Goal: Task Accomplishment & Management: Use online tool/utility

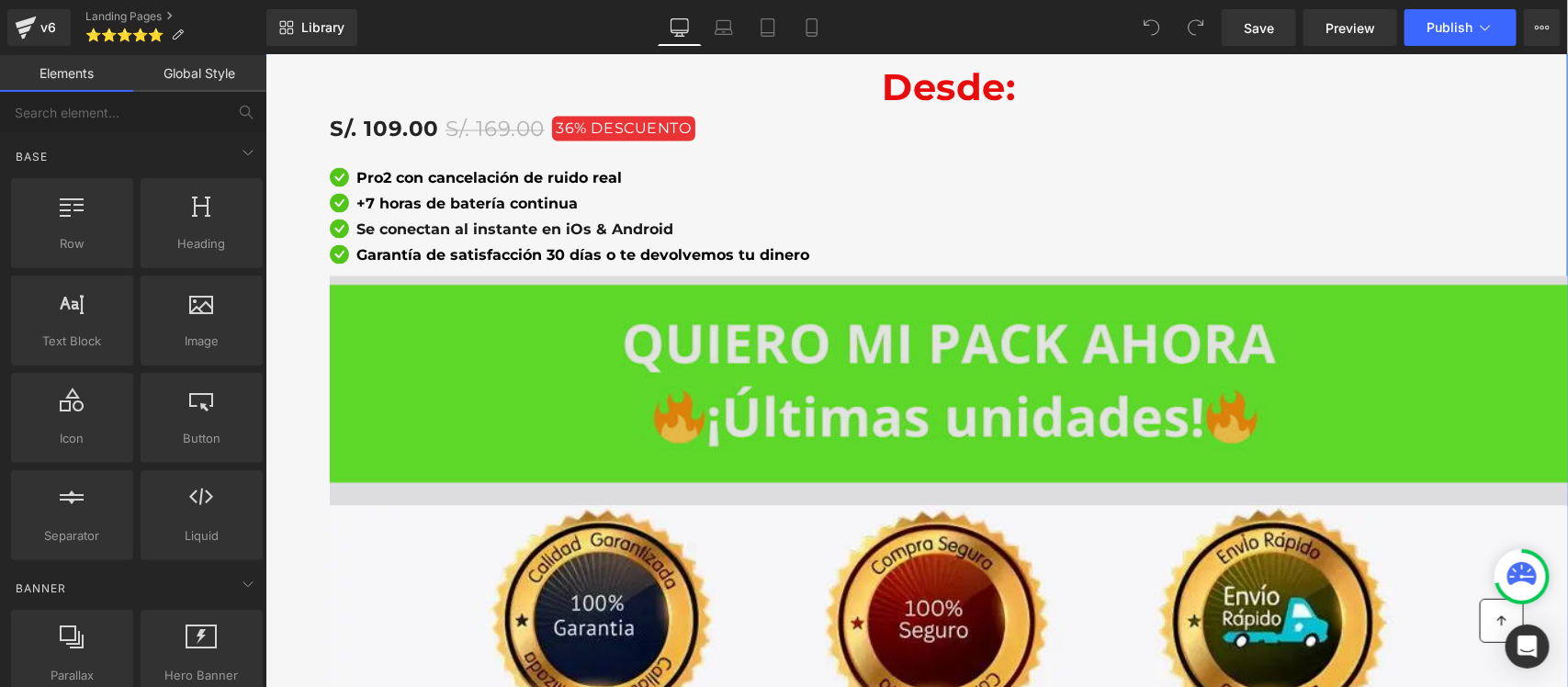
scroll to position [1838, 0]
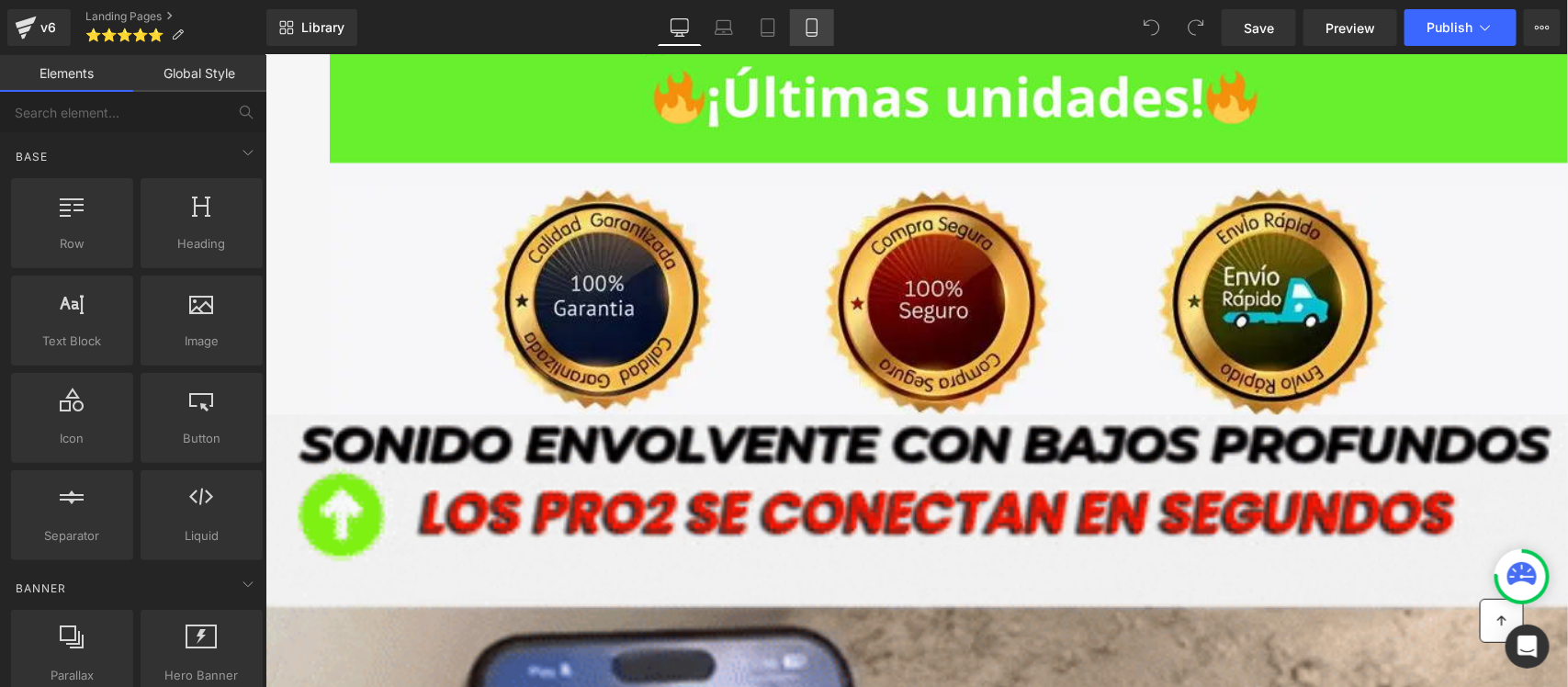
click at [800, 33] on link "Mobile" at bounding box center [812, 27] width 44 height 37
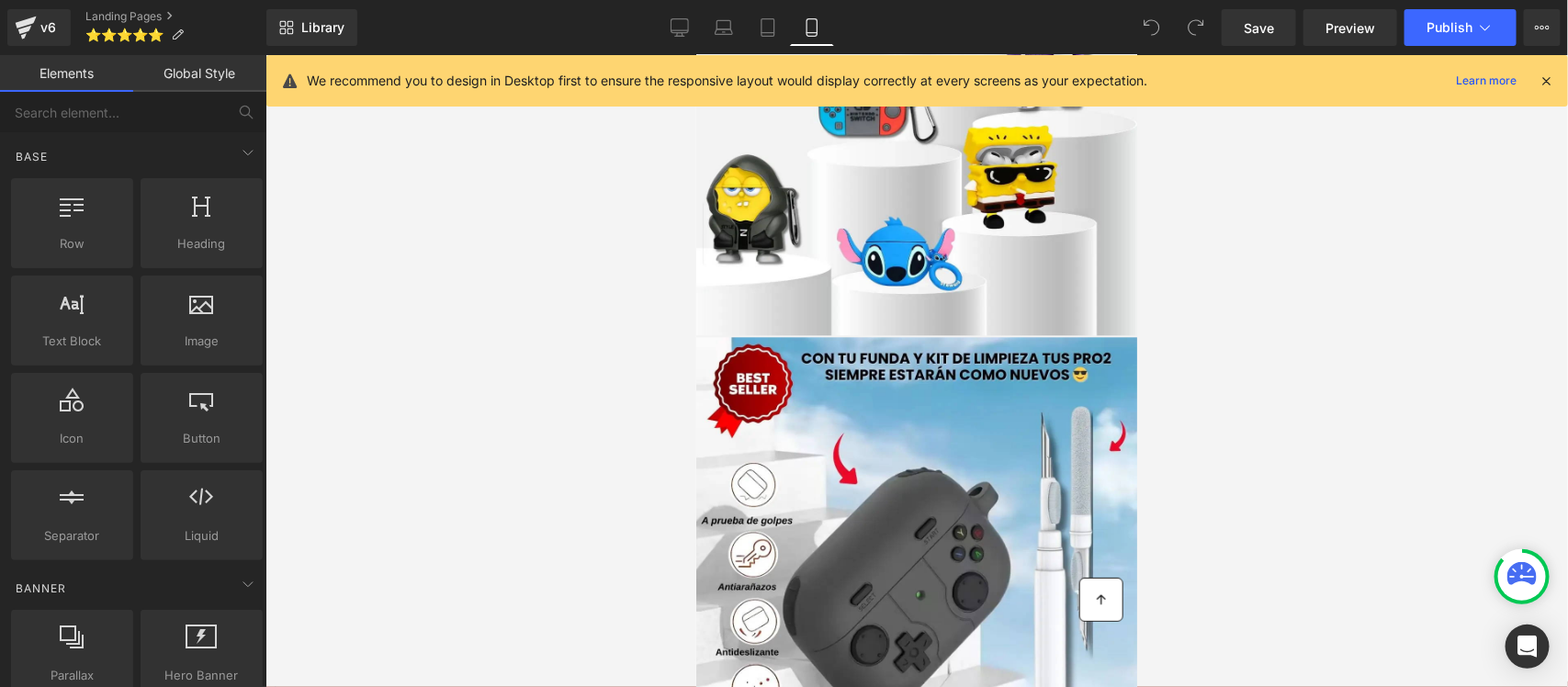
click at [563, 73] on p "We recommend you to design in Desktop first to ensure the responsive layout wou…" at bounding box center [726, 80] width 841 height 20
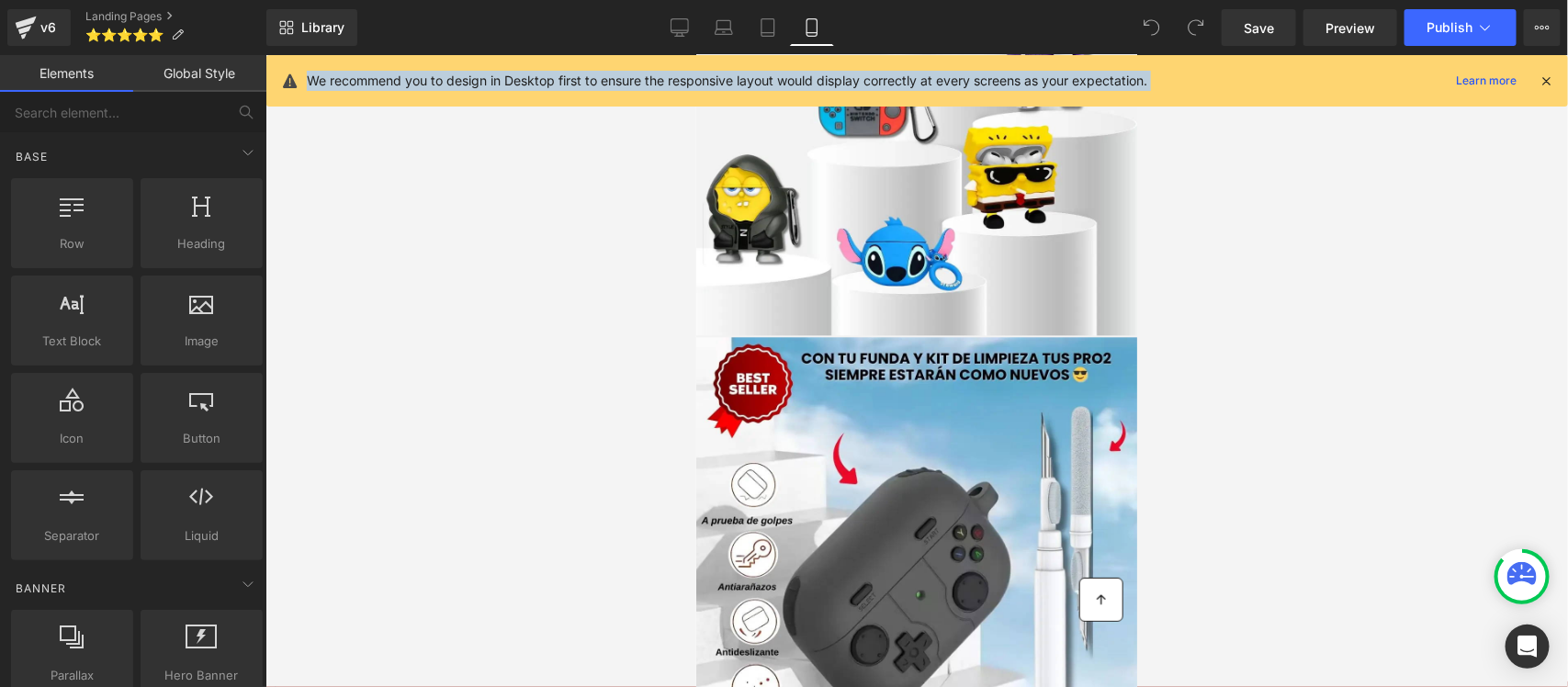
click at [563, 73] on p "We recommend you to design in Desktop first to ensure the responsive layout wou…" at bounding box center [726, 80] width 841 height 20
copy p "We recommend you to design in Desktop first to ensure the responsive layout wou…"
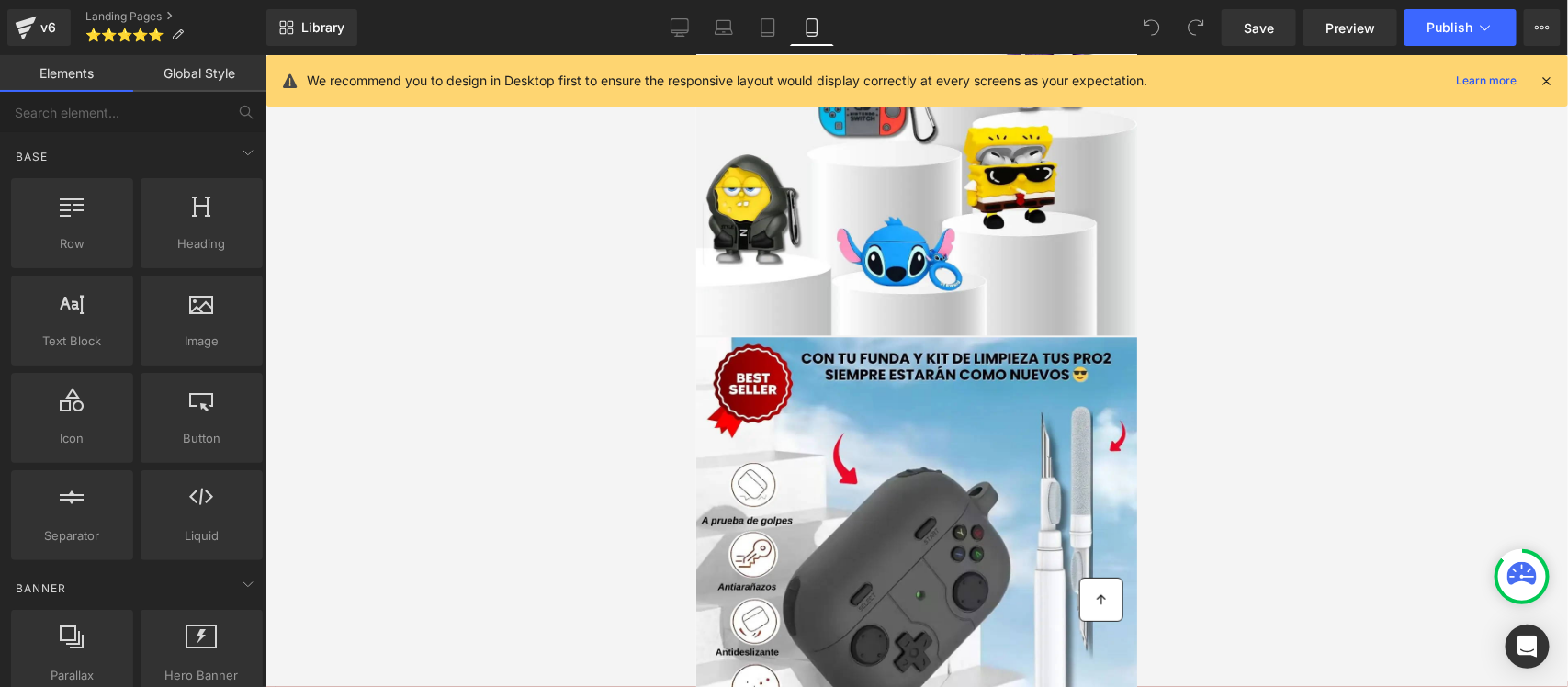
click at [1550, 80] on icon at bounding box center [1546, 80] width 17 height 17
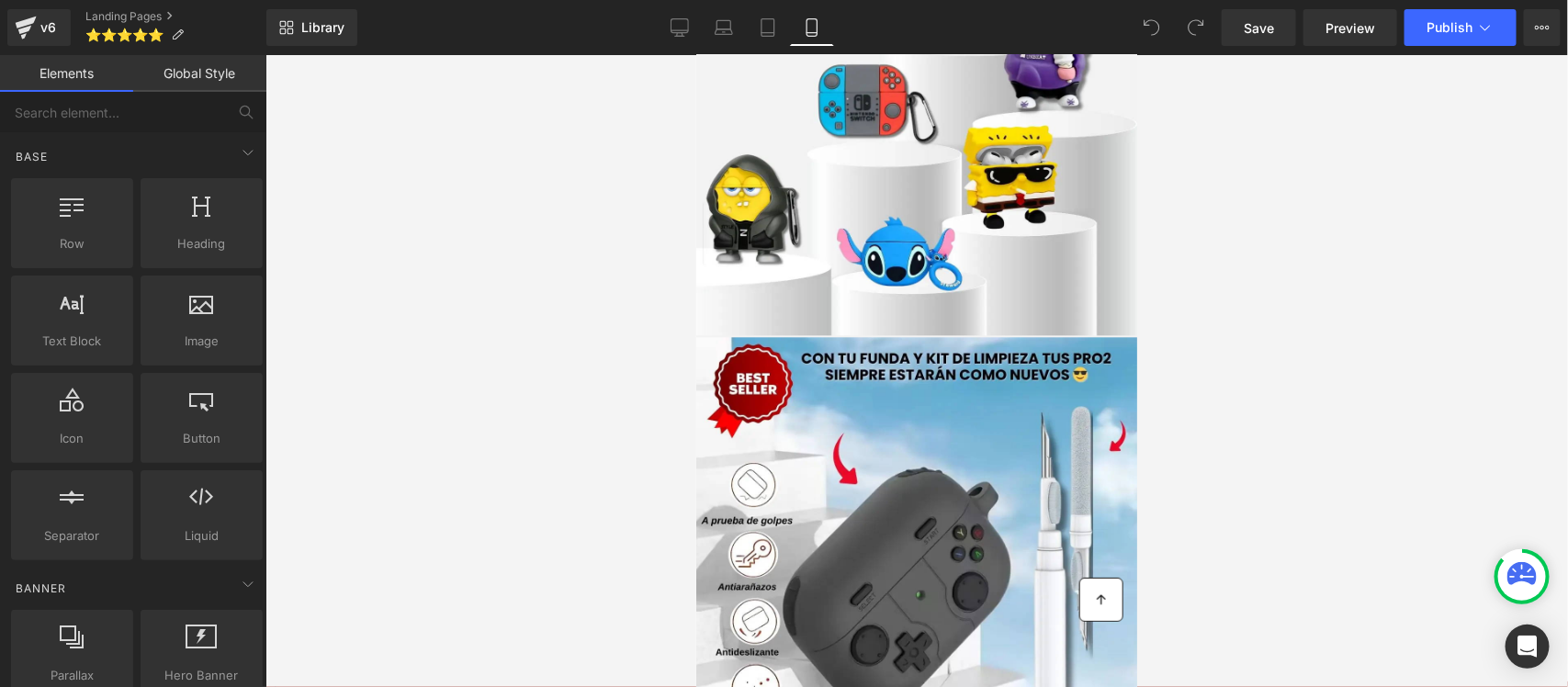
click at [1477, 175] on div at bounding box center [917, 371] width 1303 height 632
click at [1504, 30] on button "Publish" at bounding box center [1460, 27] width 112 height 37
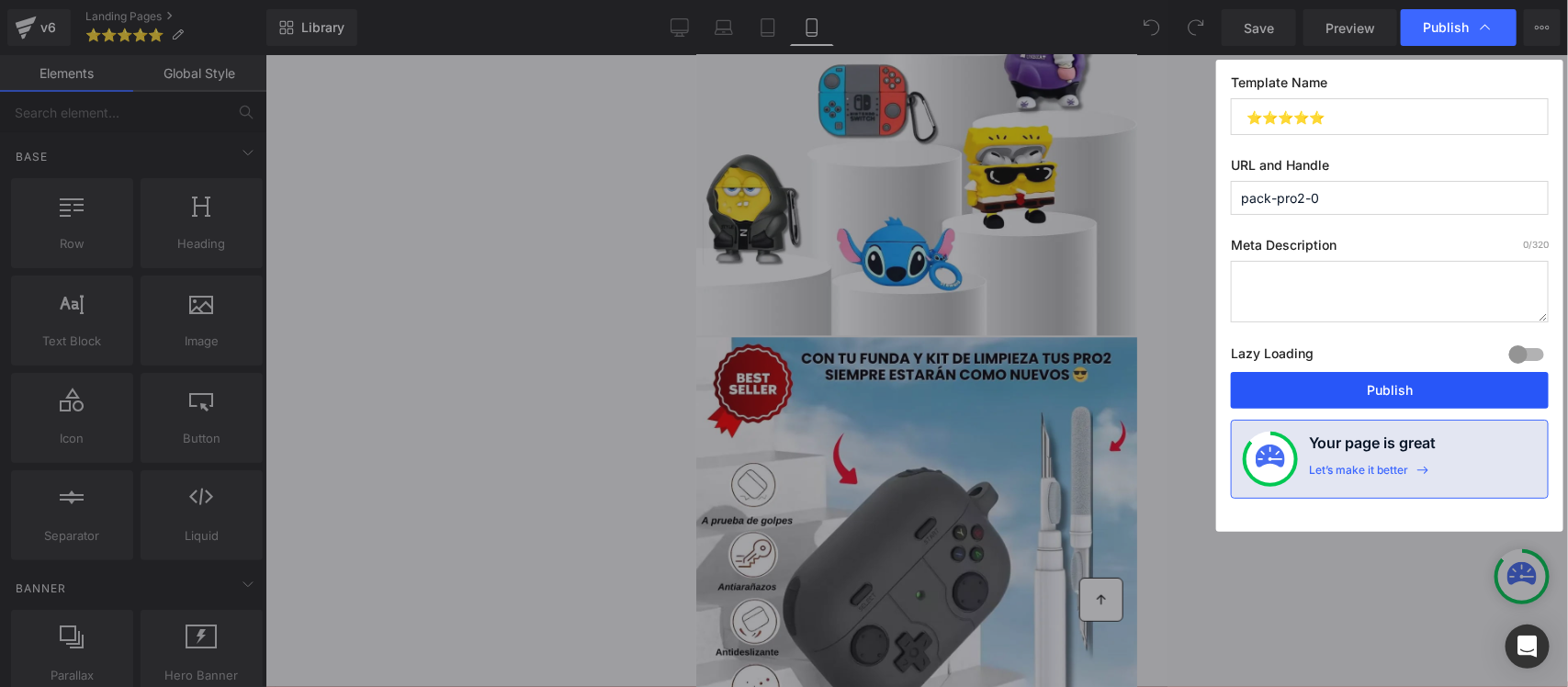
click at [1375, 384] on button "Publish" at bounding box center [1389, 390] width 318 height 37
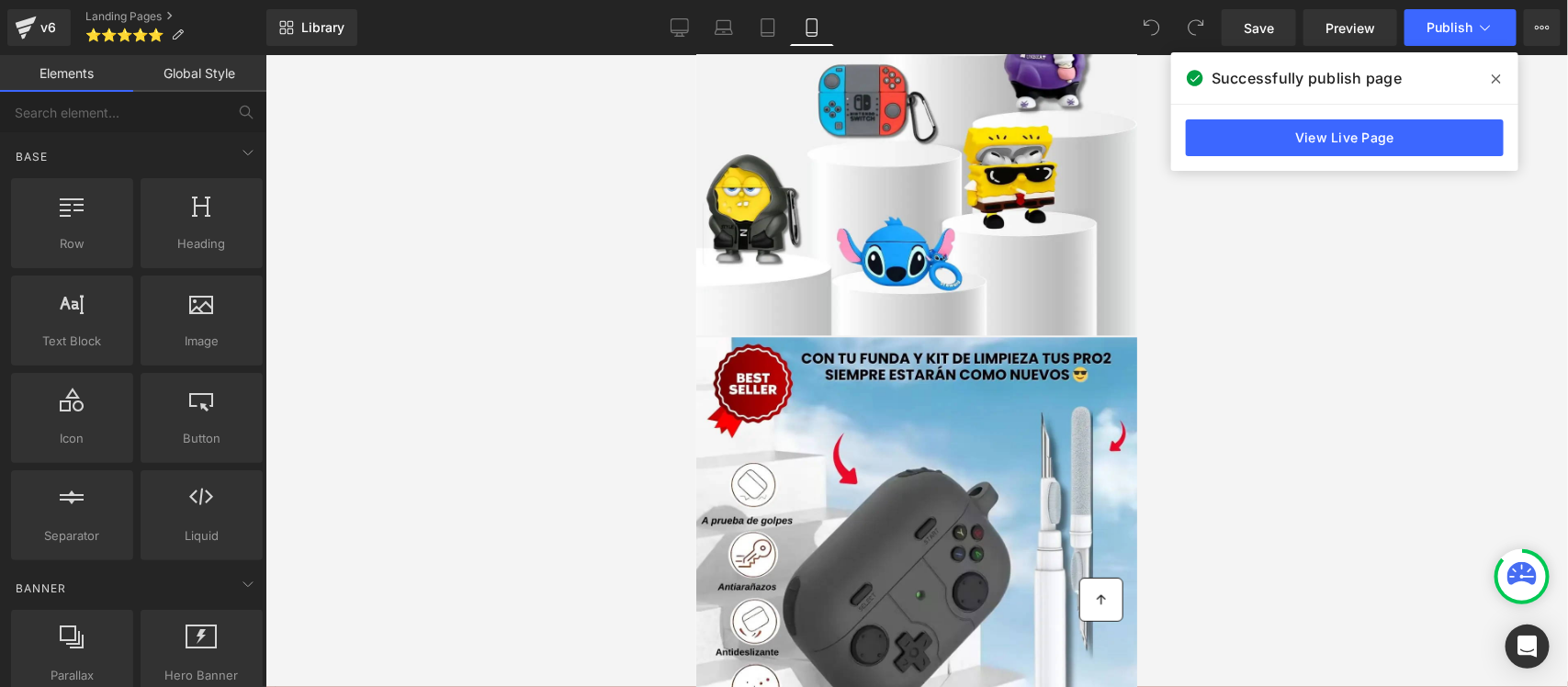
click at [0, 0] on link "View Live Page" at bounding box center [0, 0] width 0 height 0
